Goal: Information Seeking & Learning: Check status

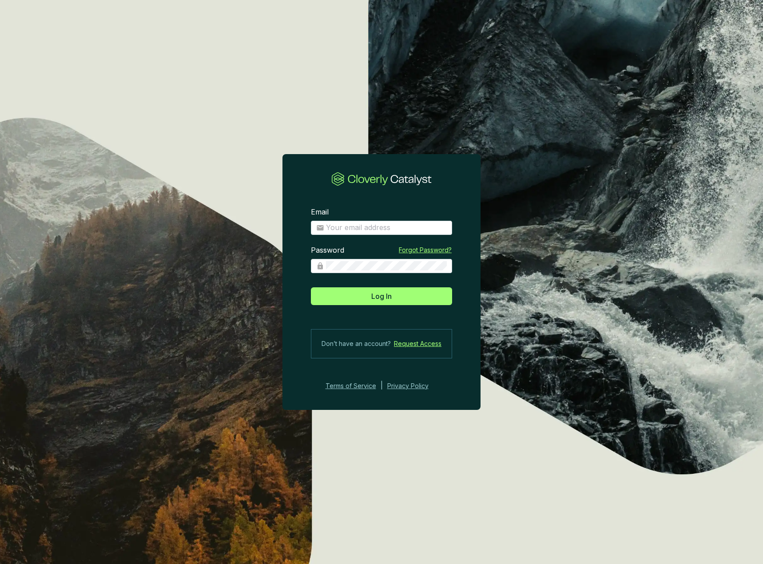
click at [370, 220] on div "Email" at bounding box center [381, 221] width 141 height 28
click at [371, 229] on input "Email" at bounding box center [386, 228] width 121 height 10
type input "[EMAIL_ADDRESS][DOMAIN_NAME]"
click at [367, 298] on button "Log In" at bounding box center [381, 296] width 141 height 18
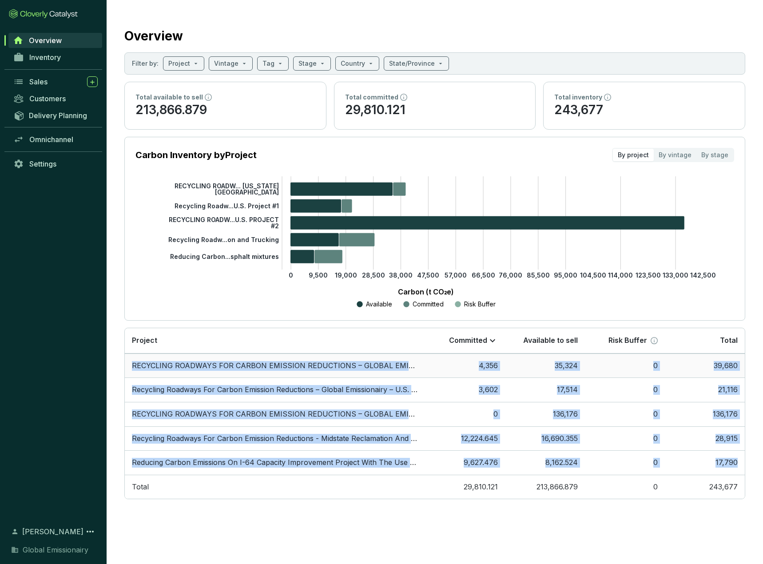
drag, startPoint x: 739, startPoint y: 465, endPoint x: 126, endPoint y: 361, distance: 621.4
click at [126, 361] on tbody "RECYCLING ROADWAYS FOR CARBON EMISSION REDUCTIONS – GLOBAL EMISSIONAIRY – PROJE…" at bounding box center [435, 427] width 620 height 146
click at [134, 364] on td "RECYCLING ROADWAYS FOR CARBON EMISSION REDUCTIONS – GLOBAL EMISSIONAIRY – PROJE…" at bounding box center [275, 366] width 300 height 24
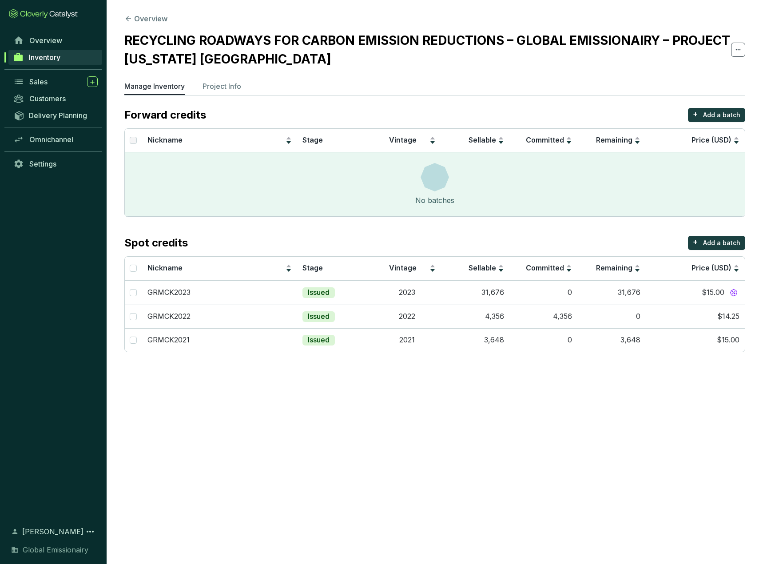
drag, startPoint x: 137, startPoint y: 365, endPoint x: 155, endPoint y: 371, distance: 18.7
click at [155, 371] on section "Overview RECYCLING ROADWAYS FOR CARBON EMISSION REDUCTIONS – GLOBAL EMISSIONAIR…" at bounding box center [381, 282] width 763 height 564
click at [46, 33] on link "Overview" at bounding box center [55, 40] width 93 height 15
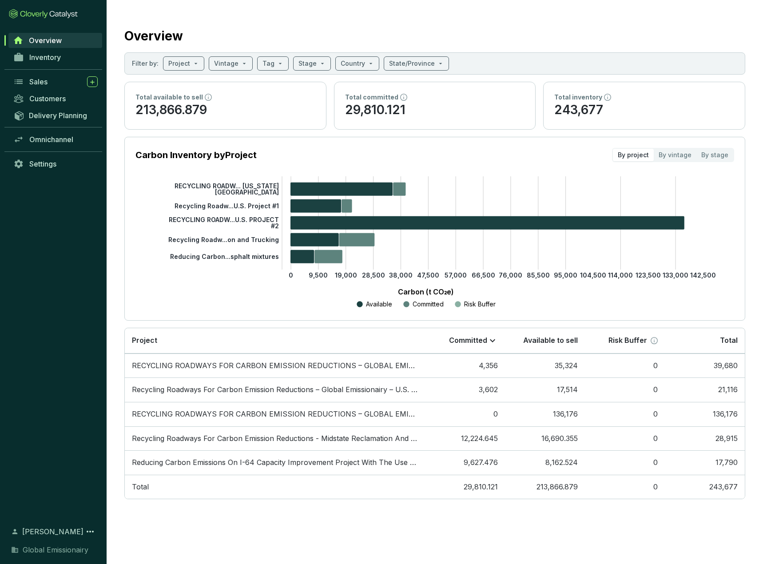
click at [58, 89] on div "Sales" at bounding box center [53, 81] width 107 height 17
click at [64, 89] on link "Sales" at bounding box center [55, 81] width 93 height 15
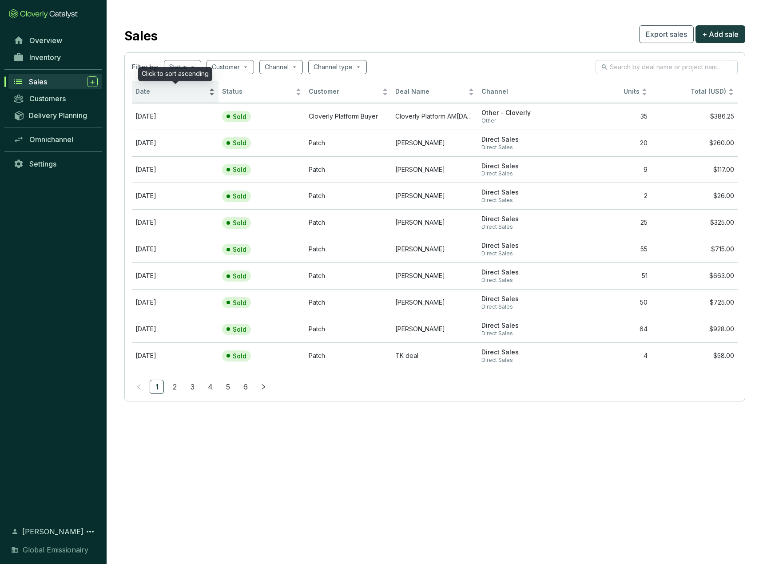
click at [181, 87] on div "Date" at bounding box center [175, 92] width 80 height 11
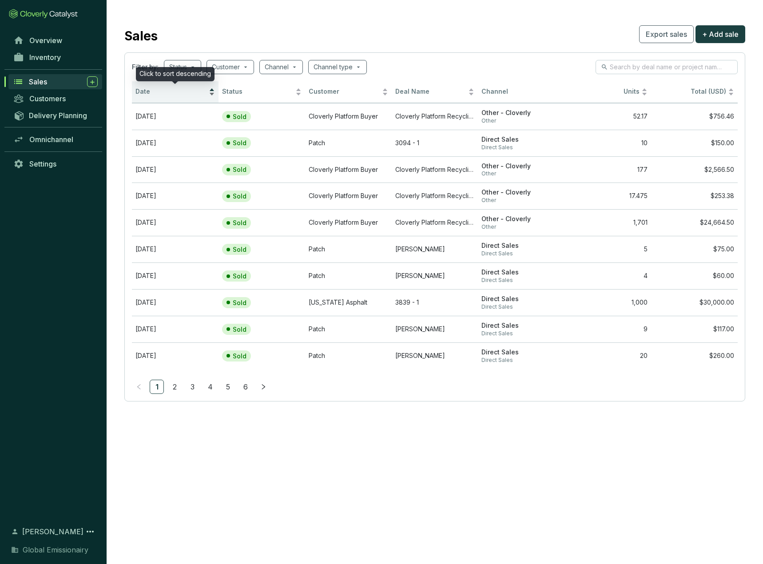
click at [194, 91] on span "Date" at bounding box center [171, 92] width 72 height 8
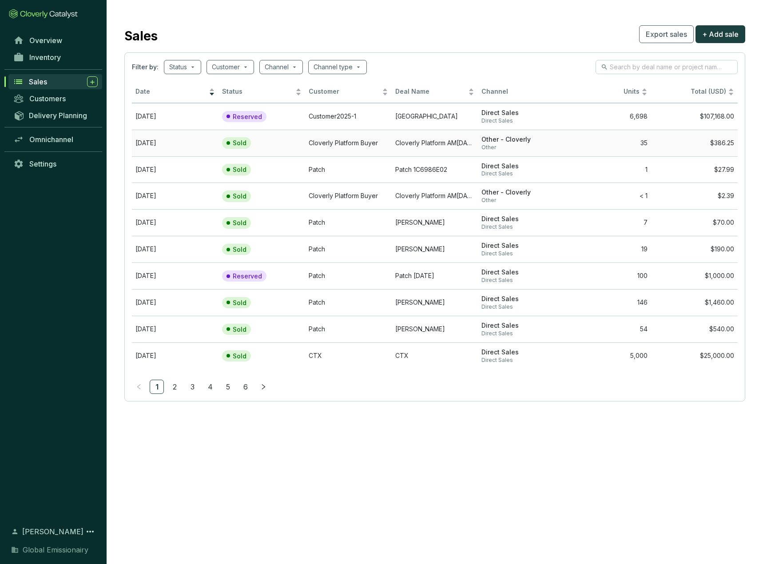
click at [495, 144] on span "Other" at bounding box center [522, 147] width 80 height 7
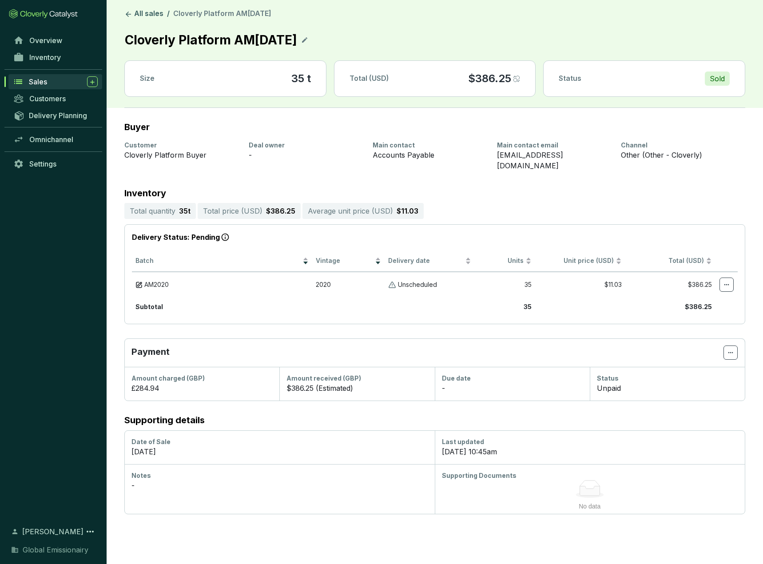
click at [57, 91] on div "Customers" at bounding box center [53, 98] width 107 height 17
click at [57, 84] on div "Sales" at bounding box center [63, 81] width 69 height 11
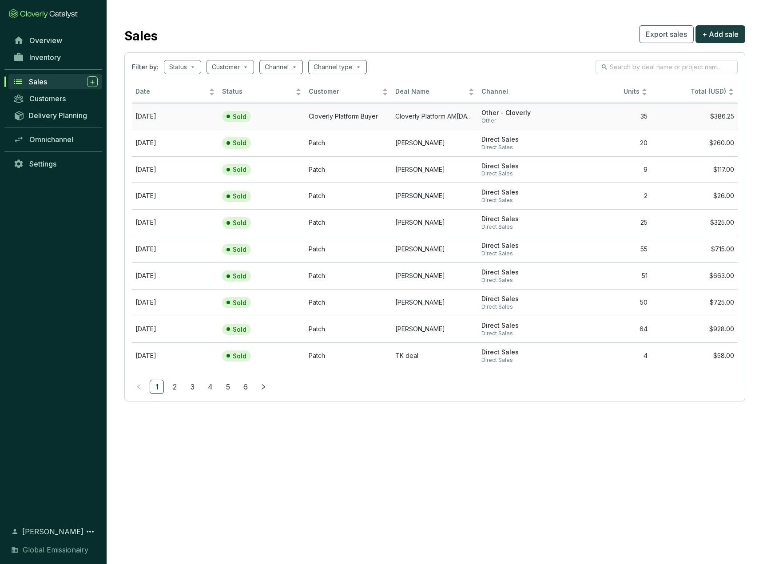
click at [369, 114] on td "Cloverly Platform Buyer" at bounding box center [348, 116] width 87 height 27
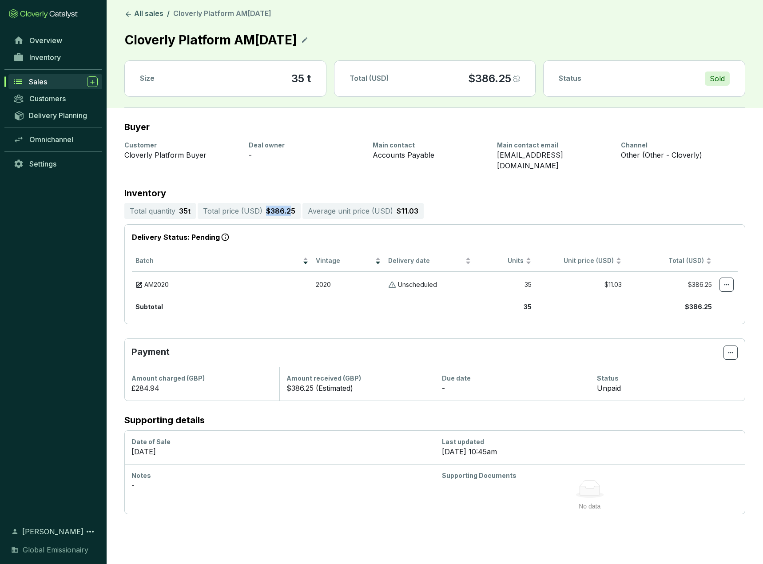
drag, startPoint x: 266, startPoint y: 202, endPoint x: 290, endPoint y: 201, distance: 23.5
click at [290, 206] on p "$386.25" at bounding box center [280, 211] width 29 height 11
drag, startPoint x: 399, startPoint y: 200, endPoint x: 413, endPoint y: 206, distance: 14.7
click at [413, 206] on div "Average unit price ( USD ) $11.03" at bounding box center [363, 211] width 121 height 16
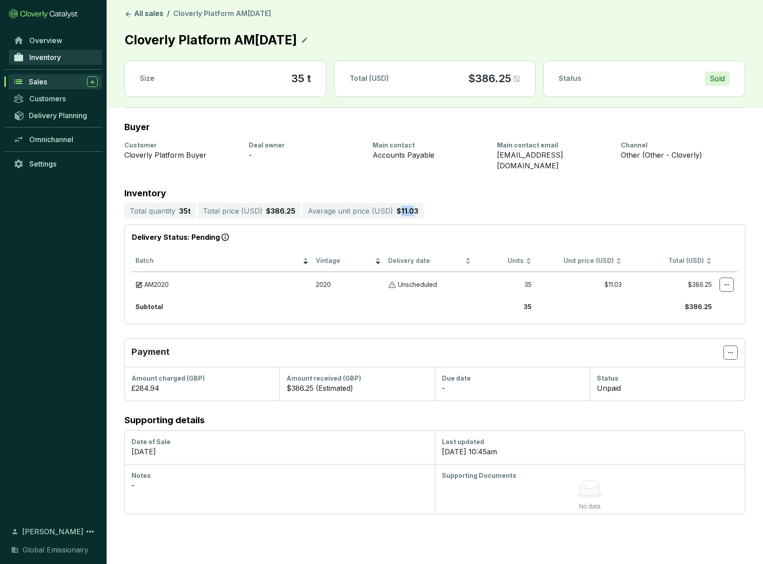
click at [35, 52] on link "Inventory" at bounding box center [55, 57] width 93 height 15
